Goal: Information Seeking & Learning: Check status

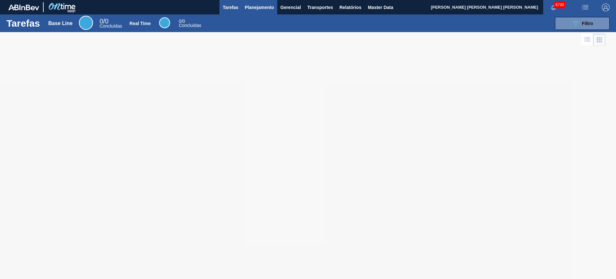
click at [253, 13] on button "Planejamento" at bounding box center [260, 7] width 36 height 14
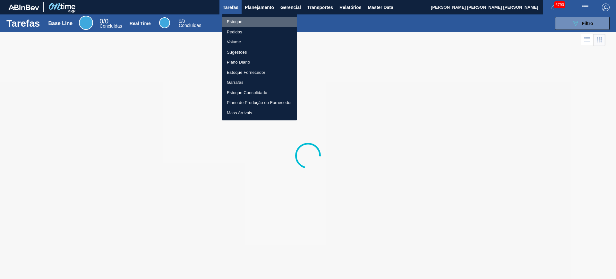
click at [248, 21] on li "Estoque" at bounding box center [259, 22] width 75 height 10
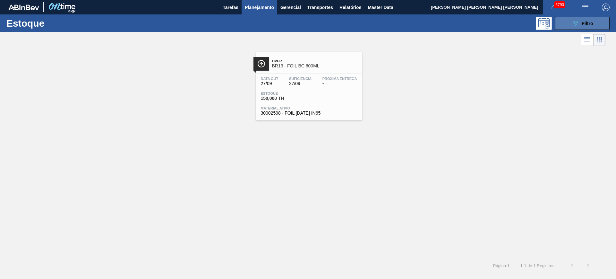
click at [572, 28] on button "089F7B8B-B2A5-4AFE-B5C0-19BA573D28AC Filtro" at bounding box center [582, 23] width 55 height 13
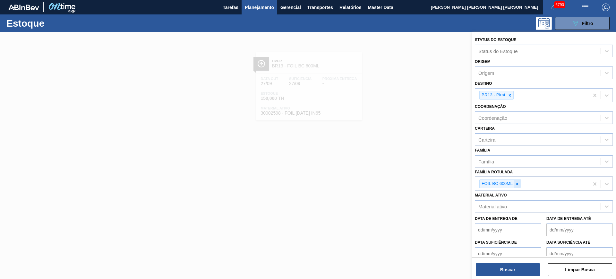
click at [517, 183] on icon at bounding box center [517, 184] width 2 height 2
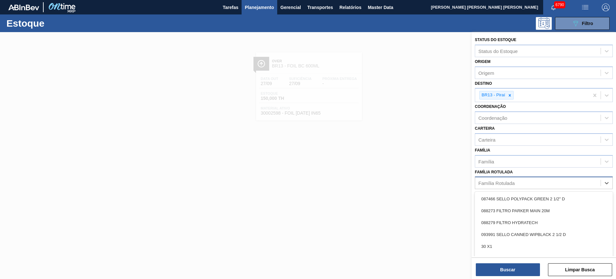
click at [507, 185] on div "Família Rotulada" at bounding box center [497, 182] width 36 height 5
type Rotulada "stella 330"
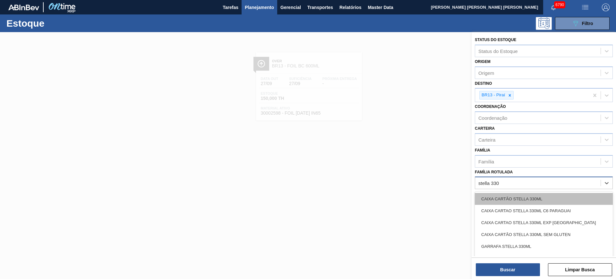
click at [529, 203] on div "CAIXA CARTÃO STELLA 330ML" at bounding box center [544, 199] width 138 height 12
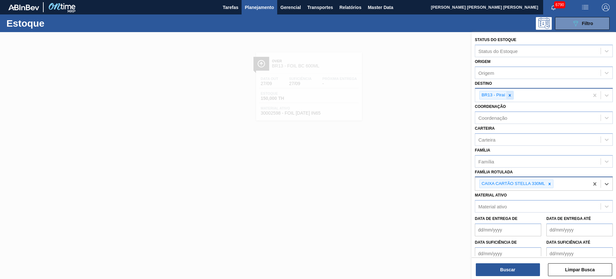
click at [511, 91] on div at bounding box center [510, 95] width 7 height 8
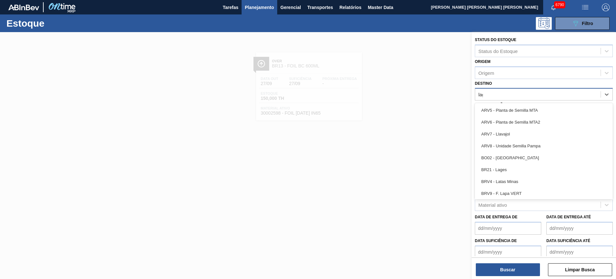
type input "lage"
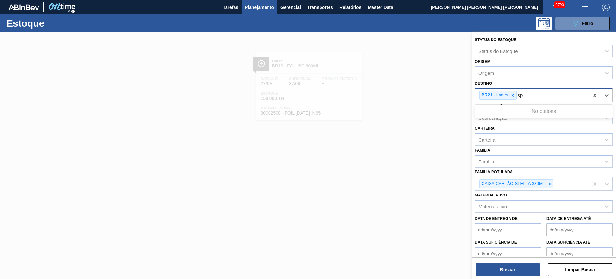
type input "s"
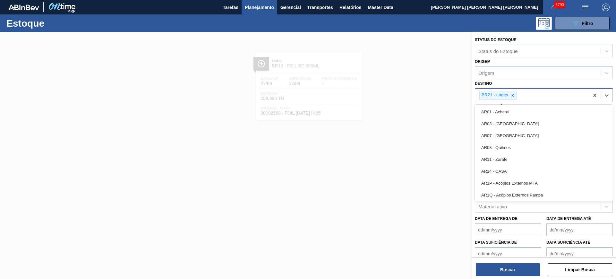
click at [540, 220] on div "Data de Entrega de" at bounding box center [508, 225] width 66 height 22
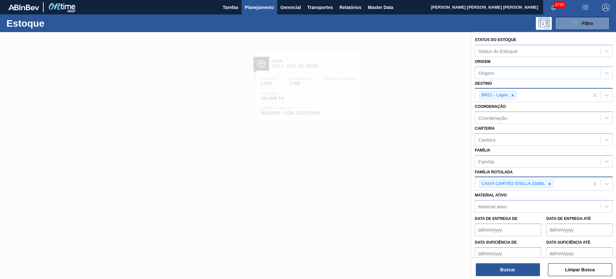
click at [561, 181] on div "CAIXA CARTÃO STELLA 330ML" at bounding box center [532, 183] width 114 height 13
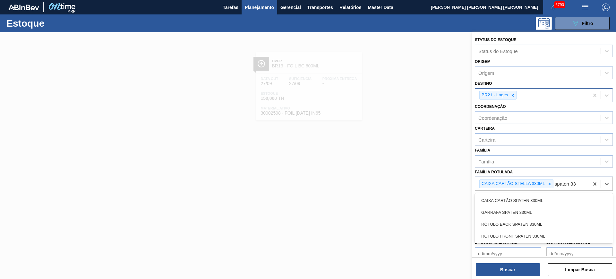
type Rotulada "spaten 330"
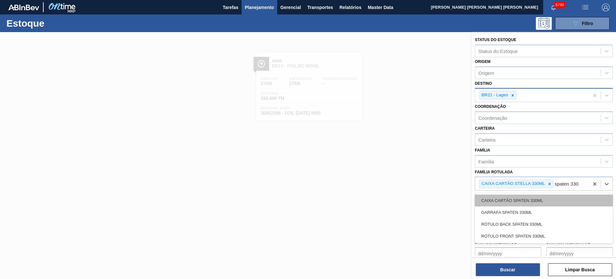
click at [582, 198] on div "CAIXA CARTÃO SPATEN 330ML" at bounding box center [544, 201] width 138 height 12
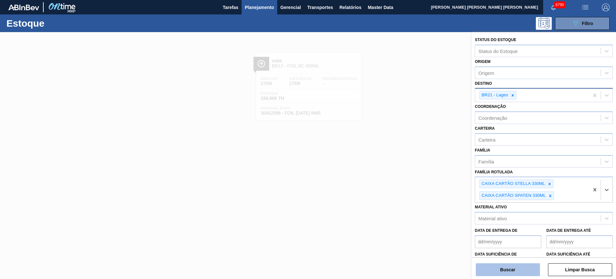
click at [526, 272] on button "Buscar" at bounding box center [508, 269] width 64 height 13
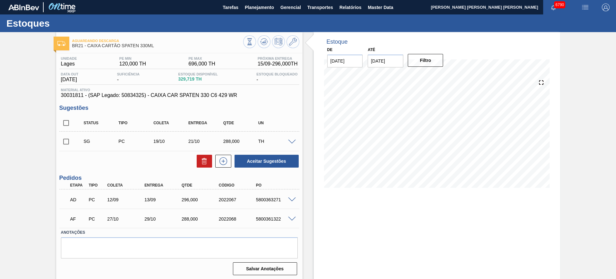
click at [395, 65] on input "29/09/2025" at bounding box center [386, 61] width 36 height 13
click at [440, 77] on button "Next Month" at bounding box center [440, 76] width 4 height 4
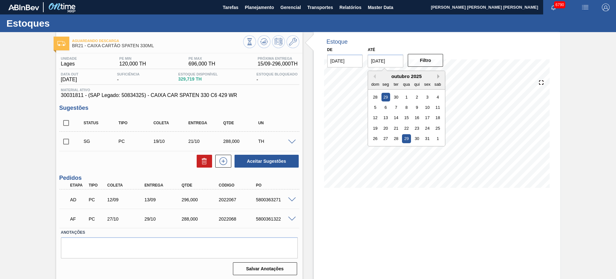
click at [440, 77] on button "Next Month" at bounding box center [440, 76] width 4 height 4
click at [436, 147] on div "6" at bounding box center [438, 149] width 9 height 9
type input "[DATE]"
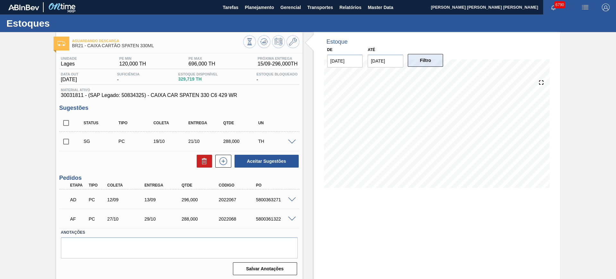
click at [431, 56] on button "Filtro" at bounding box center [426, 60] width 36 height 13
click at [264, 39] on icon at bounding box center [264, 42] width 8 height 8
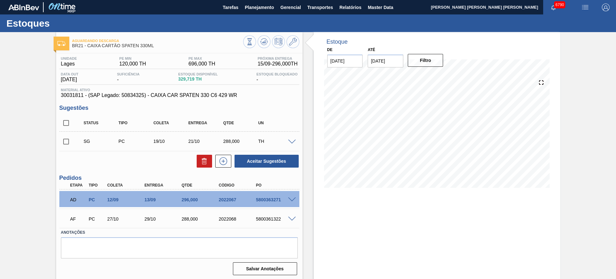
click at [294, 197] on div at bounding box center [293, 199] width 13 height 5
click at [292, 197] on span at bounding box center [292, 199] width 8 height 5
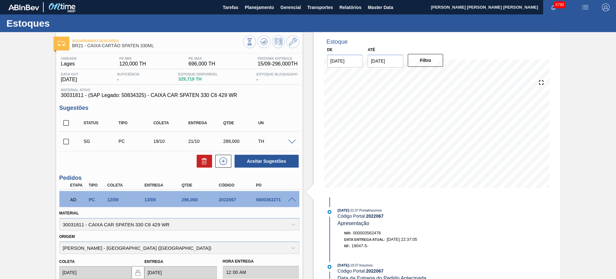
click at [292, 197] on span at bounding box center [292, 199] width 8 height 5
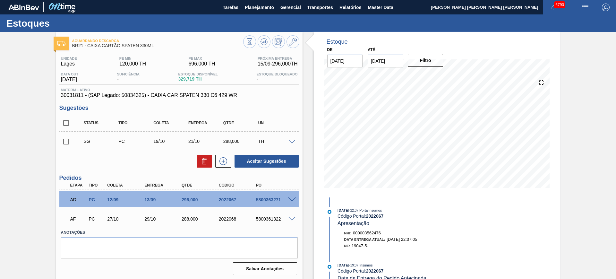
click at [292, 143] on span at bounding box center [292, 142] width 8 height 5
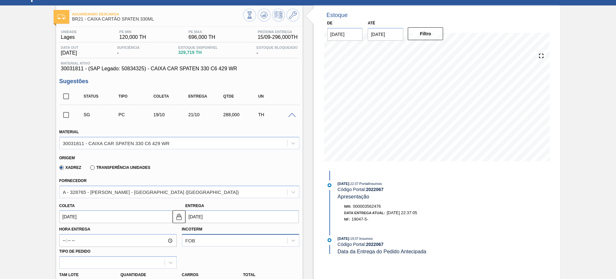
scroll to position [80, 0]
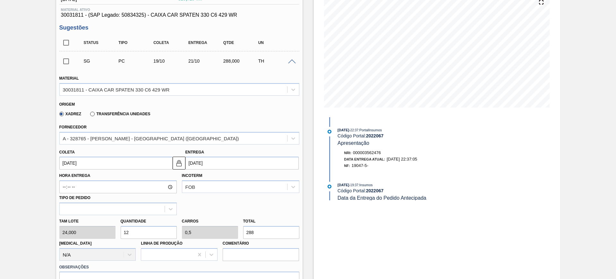
click at [220, 159] on input "[DATE]" at bounding box center [242, 163] width 113 height 13
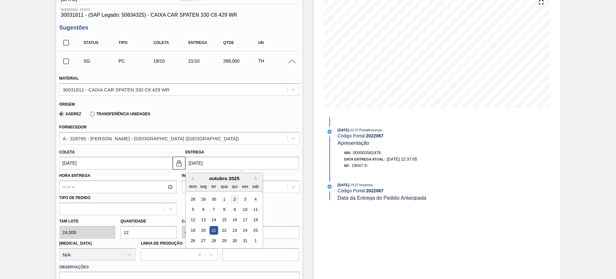
click at [231, 196] on div "2" at bounding box center [234, 199] width 9 height 9
type input "30/09/2025"
type input "02/10/2025"
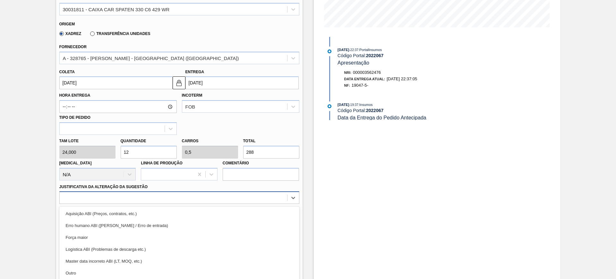
click at [208, 203] on div "option Erro humano ABI (Cálculo / Erro de entrada) focused, 2 of 18. 18 results…" at bounding box center [179, 197] width 240 height 13
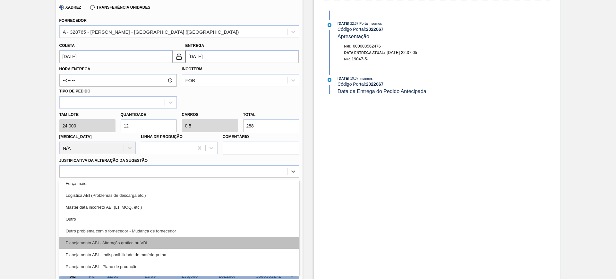
scroll to position [40, 0]
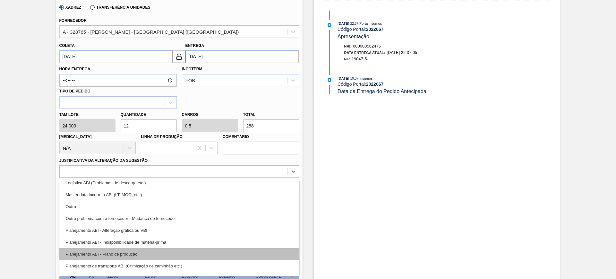
click at [197, 251] on div "Planejamento ABI - Plano de produção" at bounding box center [179, 254] width 240 height 12
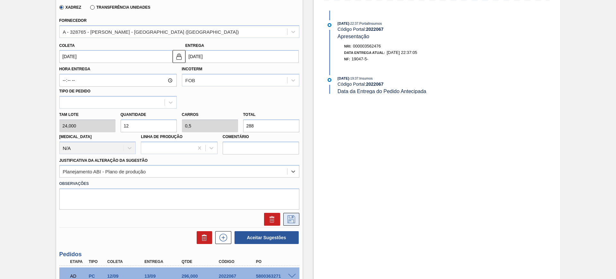
click at [289, 221] on icon at bounding box center [291, 219] width 10 height 8
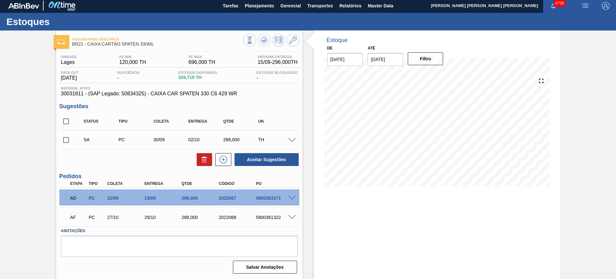
scroll to position [2, 0]
click at [67, 120] on input "checkbox" at bounding box center [65, 121] width 13 height 13
checkbox input "true"
click at [290, 163] on button "Aceitar Sugestões" at bounding box center [267, 159] width 64 height 13
checkbox input "false"
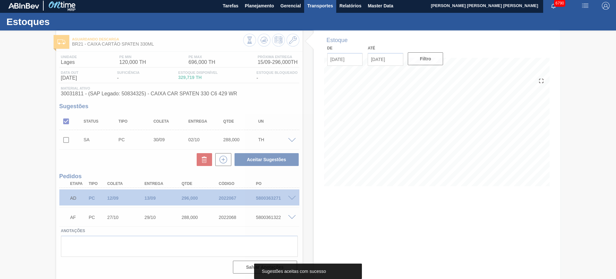
scroll to position [0, 0]
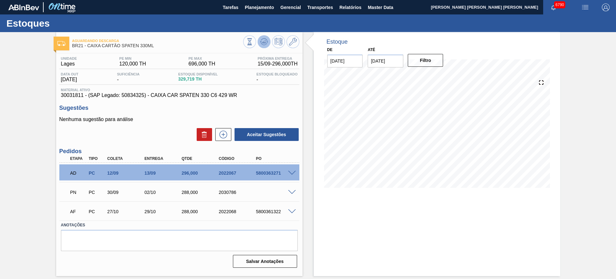
click at [263, 40] on icon at bounding box center [264, 42] width 8 height 8
click at [261, 170] on div "5800363271" at bounding box center [276, 172] width 42 height 5
copy div "5800363271"
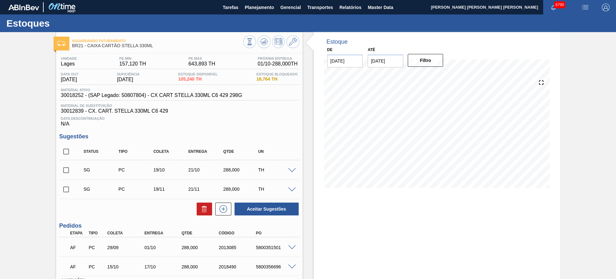
click at [384, 62] on input "29/09/2025" at bounding box center [386, 61] width 36 height 13
click at [438, 77] on button "Next Month" at bounding box center [440, 76] width 4 height 4
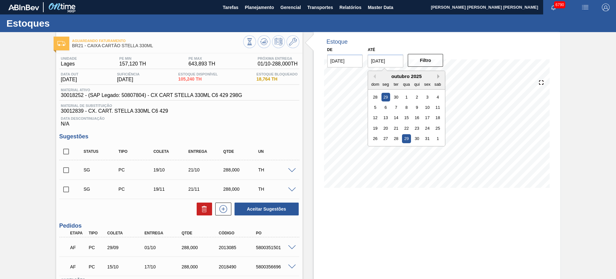
click at [438, 77] on button "Next Month" at bounding box center [440, 76] width 4 height 4
click at [440, 148] on div "6" at bounding box center [438, 149] width 9 height 9
type input "[DATE]"
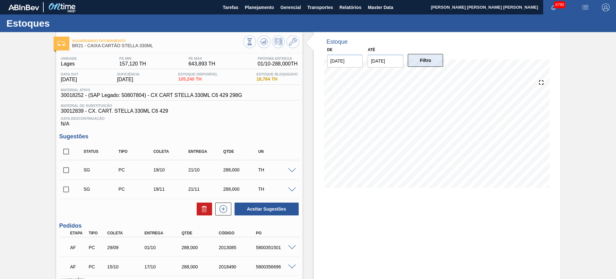
click at [430, 64] on button "Filtro" at bounding box center [426, 60] width 36 height 13
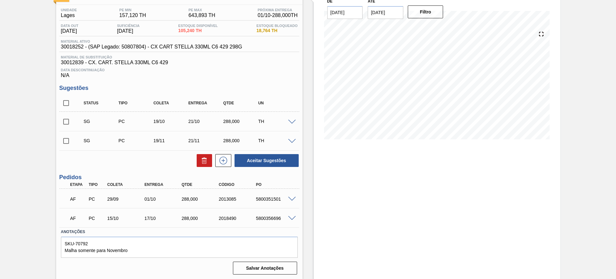
scroll to position [49, 0]
click at [292, 197] on span at bounding box center [292, 198] width 8 height 5
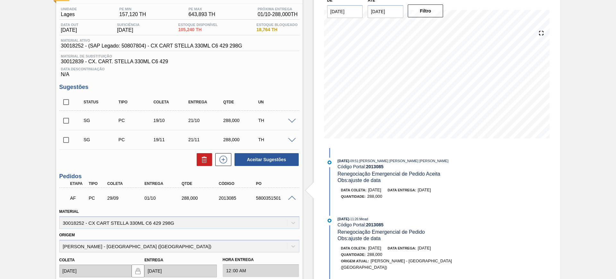
click at [290, 196] on span at bounding box center [292, 198] width 8 height 5
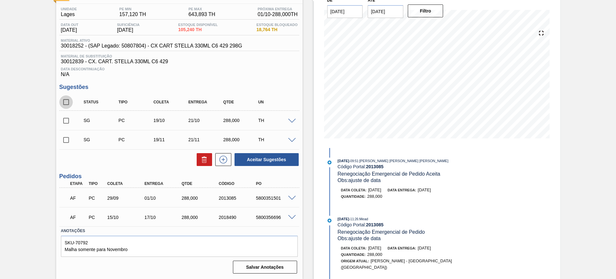
click at [68, 98] on input "checkbox" at bounding box center [65, 101] width 13 height 13
checkbox input "true"
click at [272, 159] on button "Aceitar Sugestões" at bounding box center [267, 159] width 64 height 13
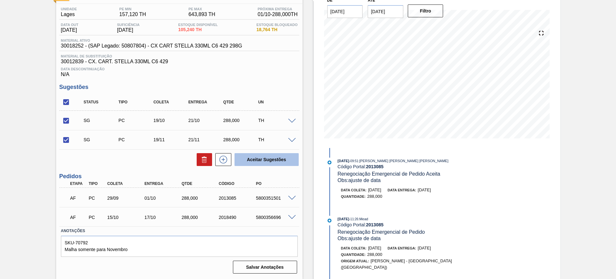
checkbox input "false"
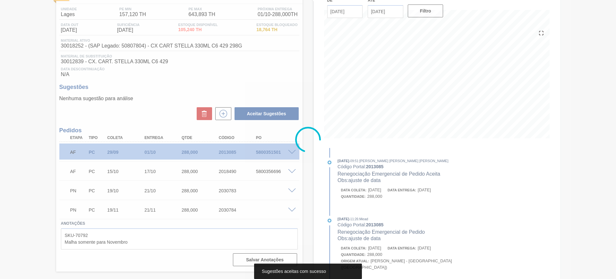
scroll to position [42, 0]
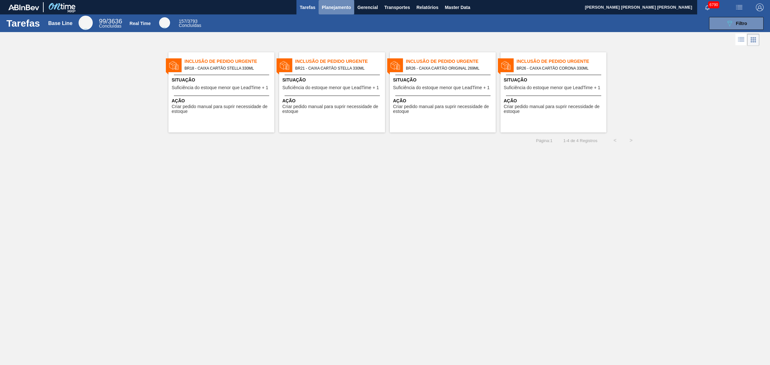
click at [336, 13] on button "Planejamento" at bounding box center [337, 7] width 36 height 14
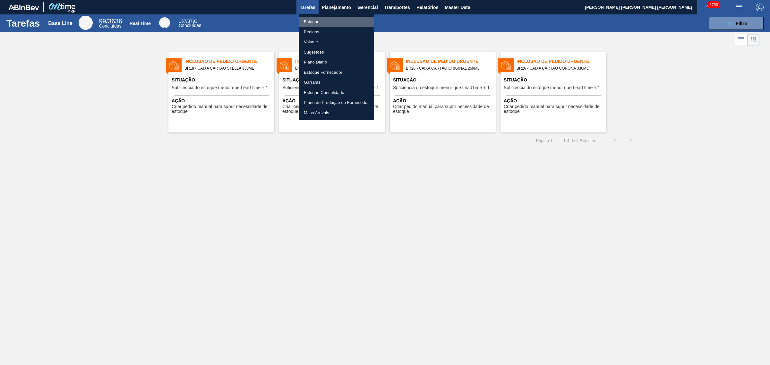
click at [330, 22] on li "Estoque" at bounding box center [336, 22] width 75 height 10
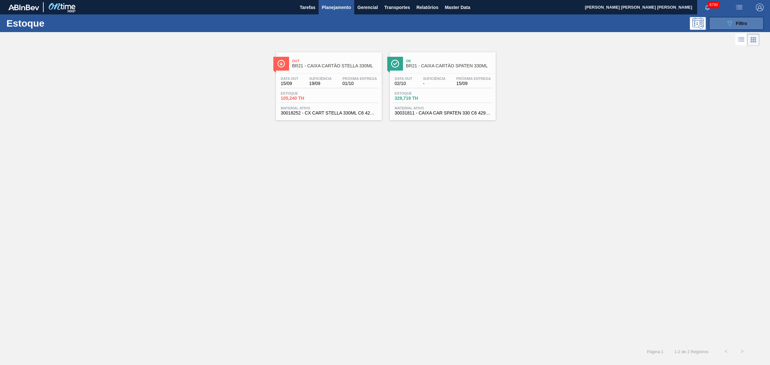
click at [725, 25] on button "089F7B8B-B2A5-4AFE-B5C0-19BA573D28AC Filtro" at bounding box center [736, 23] width 55 height 13
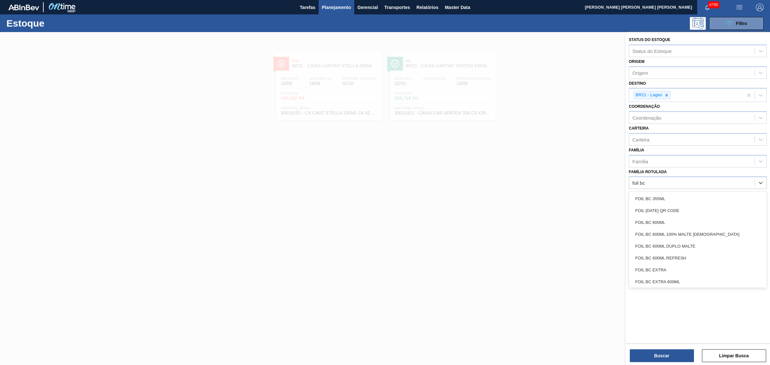
type Rotulada "foil bc 6"
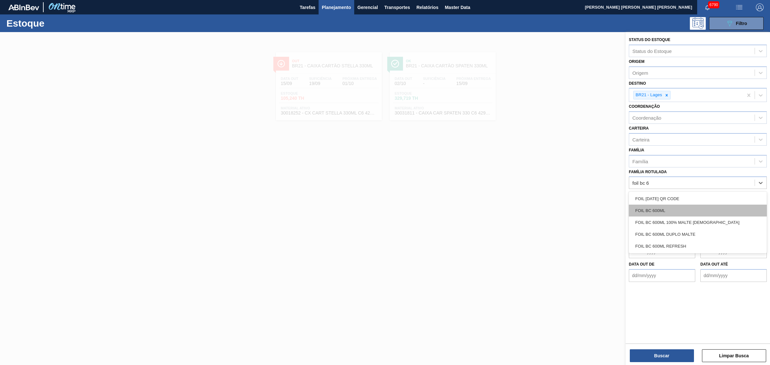
click at [709, 208] on div "FOIL BC 600ML" at bounding box center [698, 211] width 138 height 12
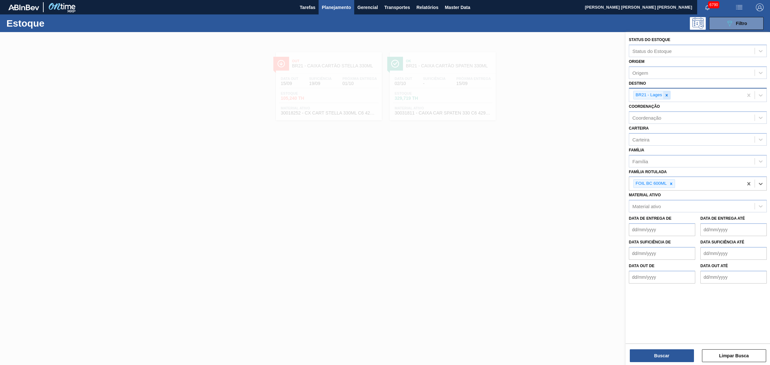
click at [668, 95] on icon at bounding box center [667, 95] width 4 height 4
type input "são l"
click at [662, 111] on div "BR11 - São Luís" at bounding box center [698, 110] width 138 height 12
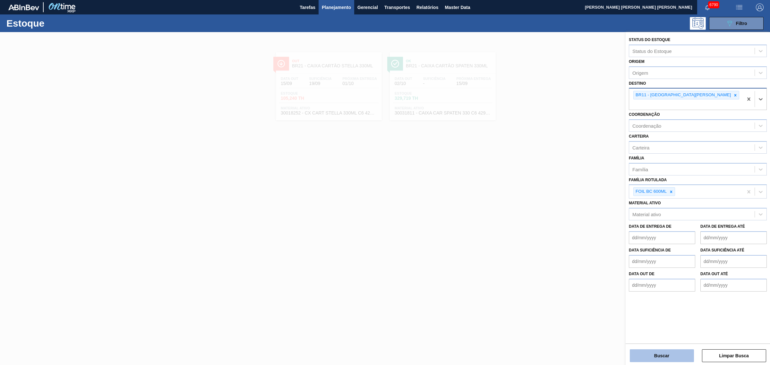
click at [668, 351] on button "Buscar" at bounding box center [662, 356] width 64 height 13
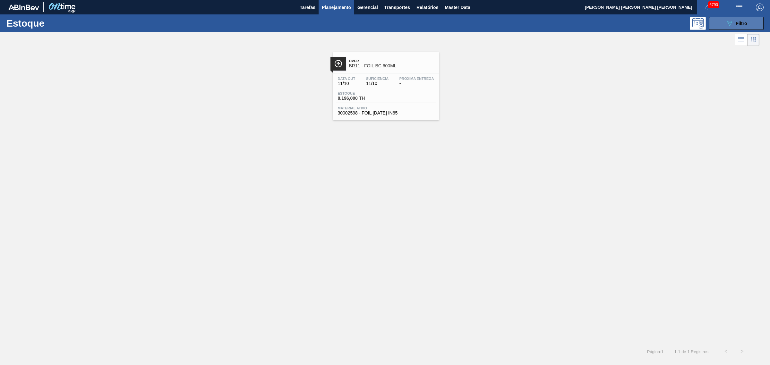
click at [715, 20] on button "089F7B8B-B2A5-4AFE-B5C0-19BA573D28AC Filtro" at bounding box center [736, 23] width 55 height 13
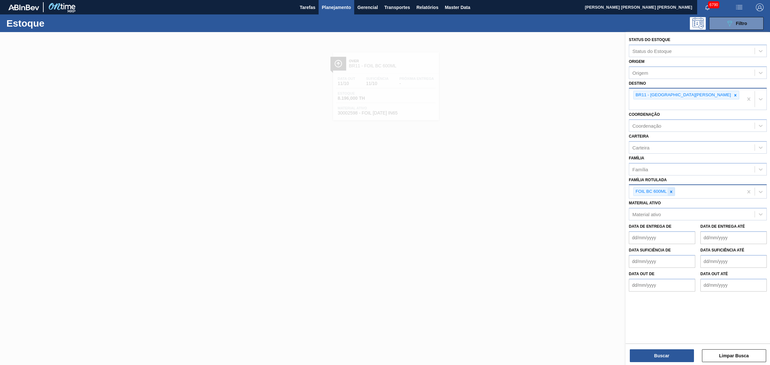
click at [670, 190] on icon at bounding box center [671, 192] width 4 height 4
type Rotulada "foil ap 6"
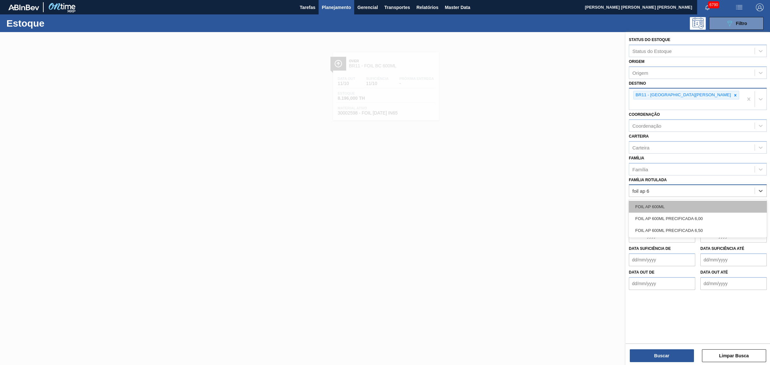
click at [681, 201] on div "FOIL AP 600ML" at bounding box center [698, 207] width 138 height 12
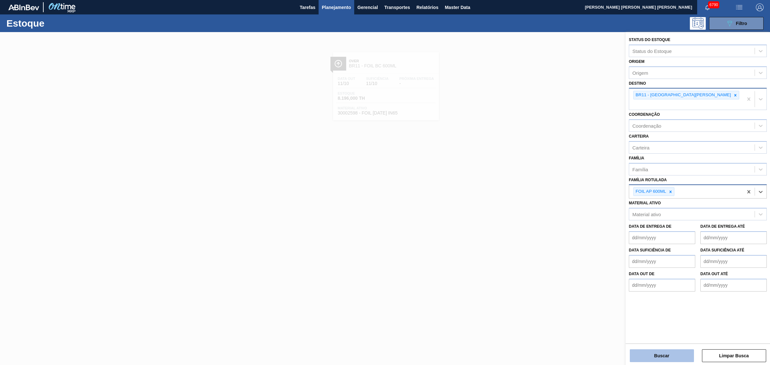
click at [690, 358] on button "Buscar" at bounding box center [662, 356] width 64 height 13
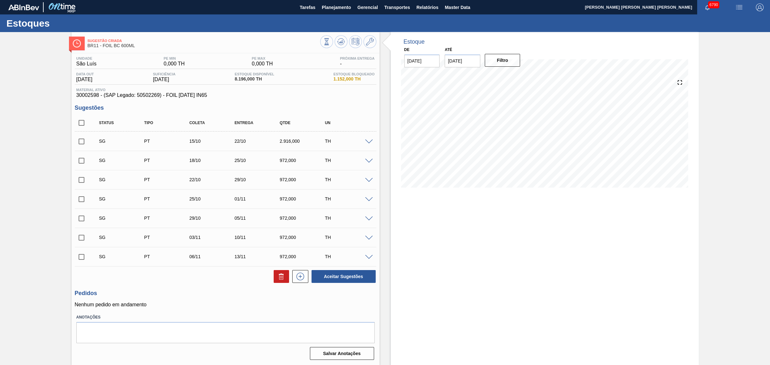
click at [371, 143] on span at bounding box center [369, 142] width 8 height 5
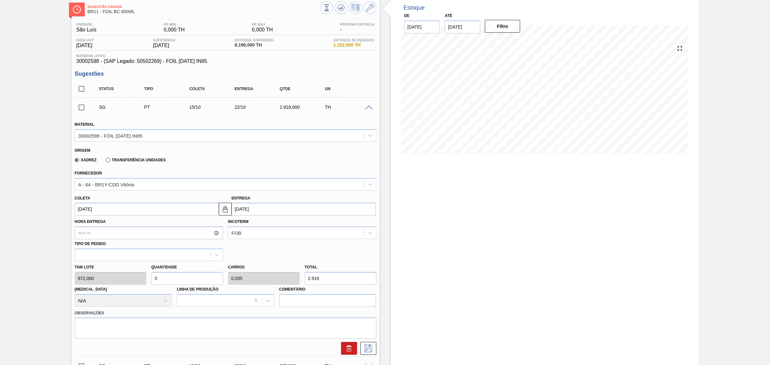
scroll to position [80, 0]
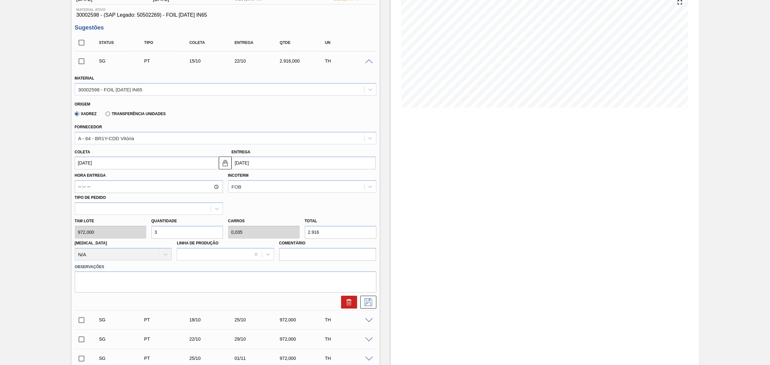
click at [188, 169] on input "15/10/2025" at bounding box center [147, 163] width 144 height 13
click at [82, 179] on button "Previous Month" at bounding box center [80, 178] width 4 height 4
click at [93, 222] on div "15" at bounding box center [92, 220] width 9 height 9
type input "[DATE]"
type input "22/09/2025"
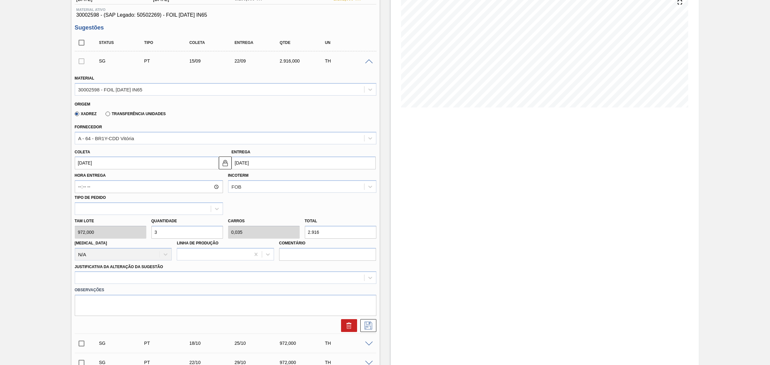
click at [324, 237] on input "2.916" at bounding box center [341, 232] width 72 height 13
type input "0,001"
type input "0"
type input "1"
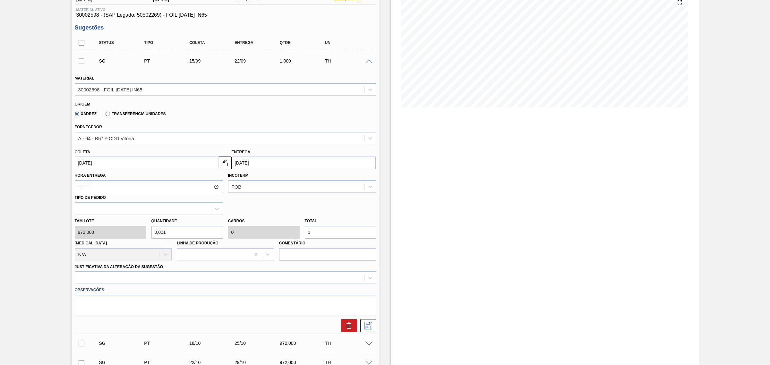
type input "0,02"
type input "19"
type input "0,2"
type input "0,002"
type input "194"
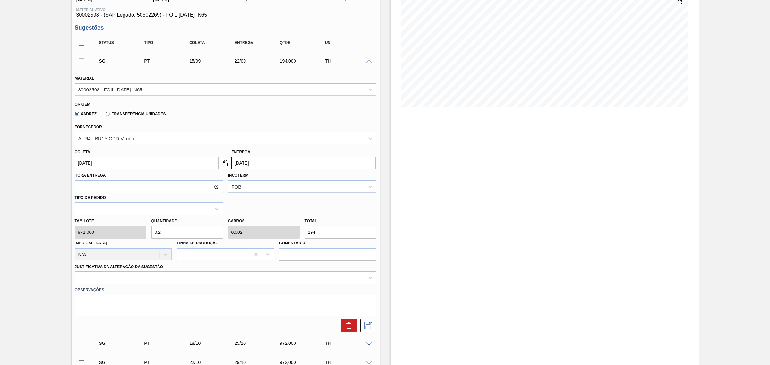
type input "2"
type input "0,023"
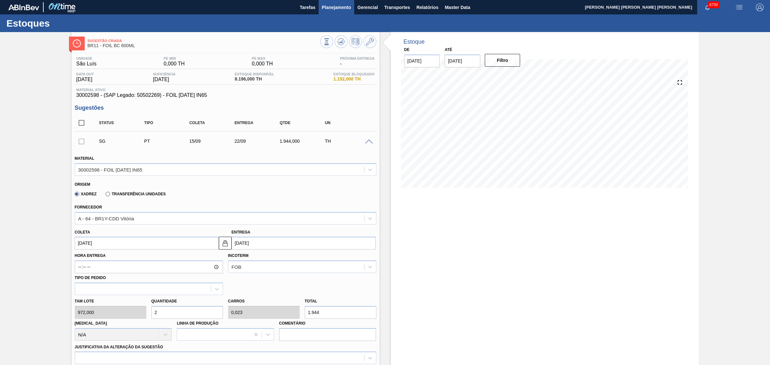
type input "1.944"
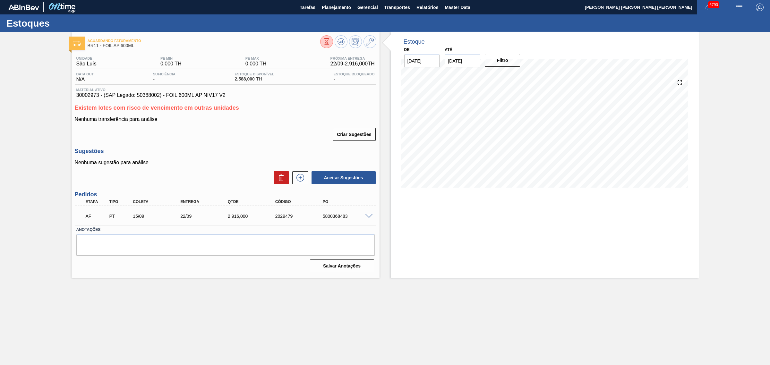
click at [368, 216] on span at bounding box center [369, 216] width 8 height 5
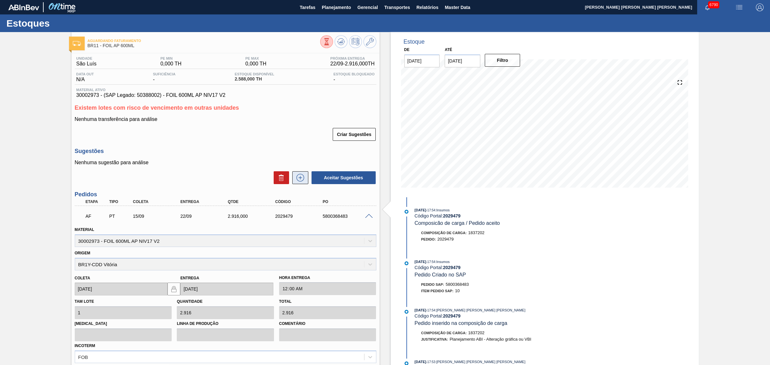
click at [302, 178] on icon at bounding box center [300, 178] width 10 height 8
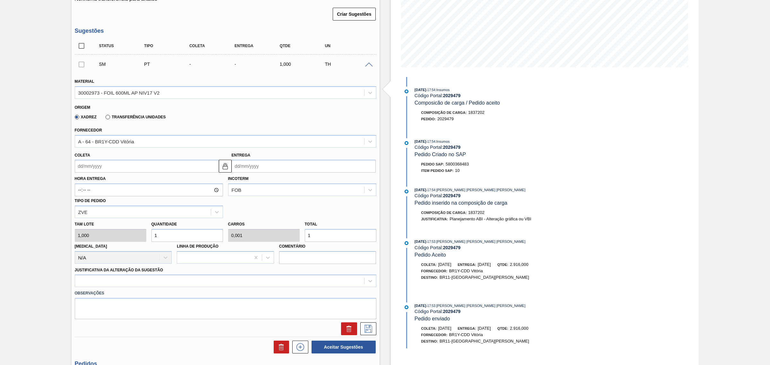
scroll to position [80, 0]
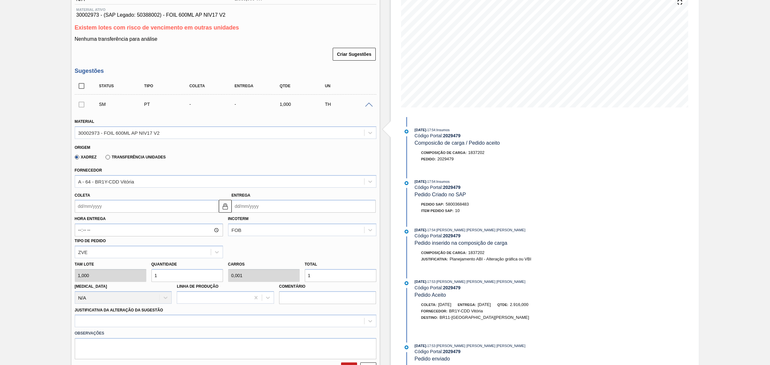
click at [370, 104] on span at bounding box center [369, 105] width 8 height 5
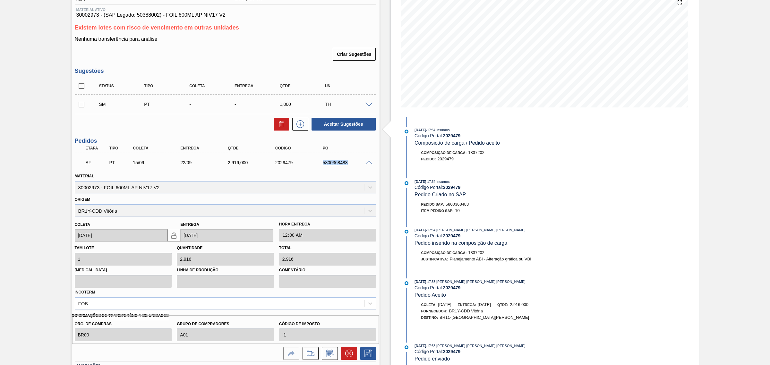
drag, startPoint x: 320, startPoint y: 166, endPoint x: 348, endPoint y: 165, distance: 28.0
click at [348, 165] on div "AF PT 15/09 22/09 2.916,000 2029479 5800368483" at bounding box center [224, 162] width 285 height 13
copy div "5800368483"
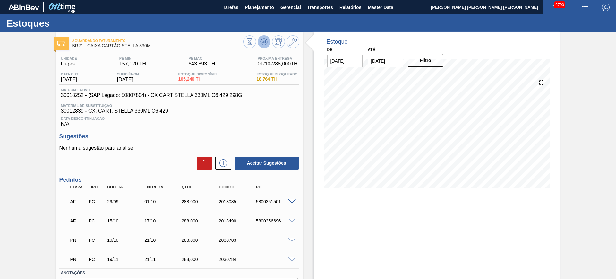
click at [267, 41] on icon at bounding box center [264, 42] width 8 height 8
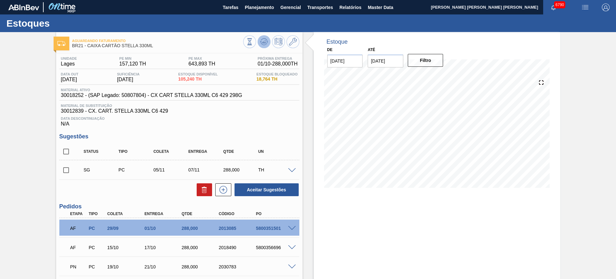
click at [267, 42] on icon at bounding box center [264, 42] width 8 height 8
